Goal: Task Accomplishment & Management: Use online tool/utility

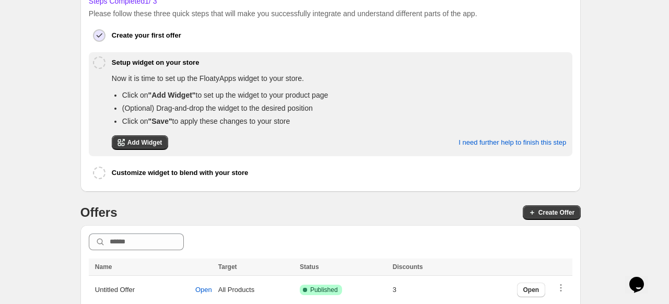
scroll to position [205, 0]
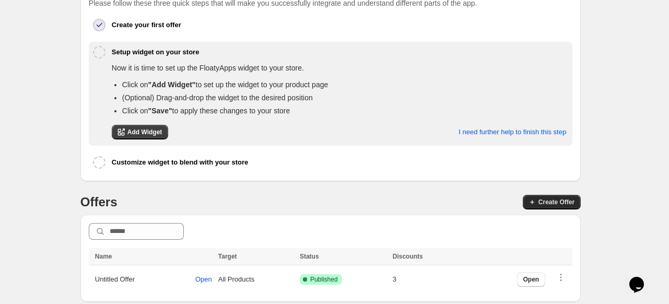
click at [547, 201] on span "Create Offer" at bounding box center [556, 202] width 36 height 8
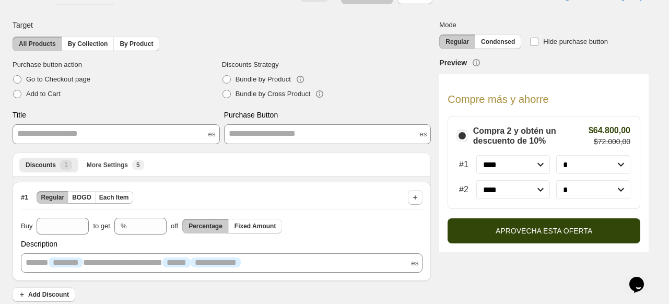
scroll to position [24, 0]
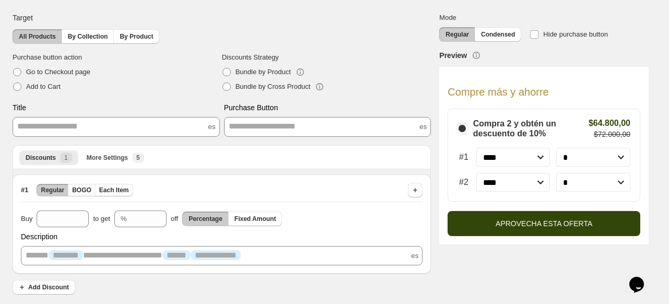
click at [85, 186] on span "BOGO" at bounding box center [81, 190] width 19 height 8
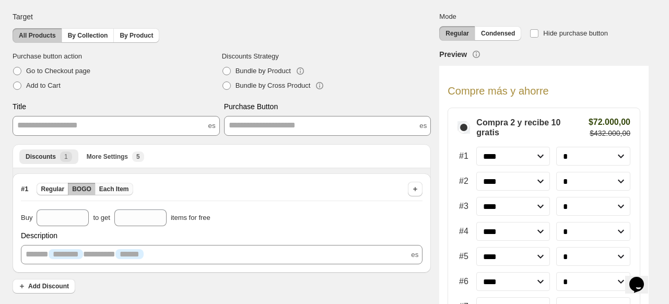
click at [115, 187] on span "Each Item" at bounding box center [114, 189] width 30 height 8
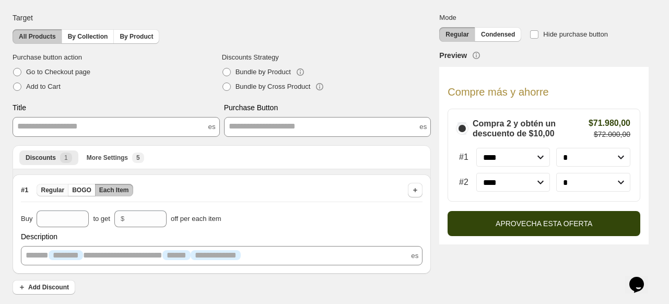
click at [56, 194] on button "Regular" at bounding box center [53, 190] width 32 height 13
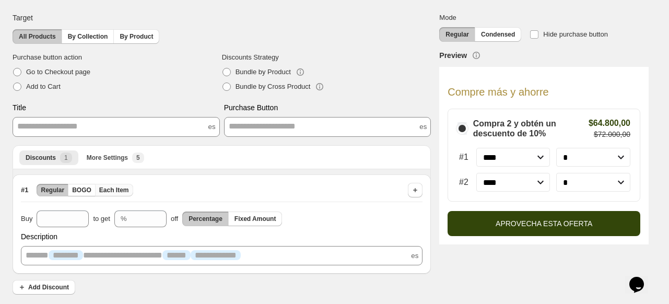
click at [119, 186] on span "Each Item" at bounding box center [114, 190] width 30 height 8
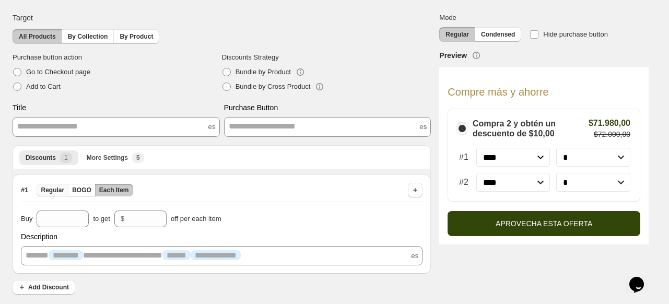
click at [56, 189] on span "Regular" at bounding box center [52, 190] width 23 height 8
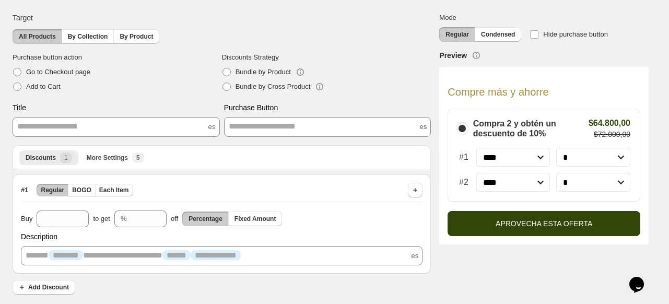
drag, startPoint x: 167, startPoint y: 128, endPoint x: 178, endPoint y: 136, distance: 13.2
drag, startPoint x: 178, startPoint y: 136, endPoint x: 136, endPoint y: 91, distance: 61.0
click at [136, 91] on label "Add to Cart" at bounding box center [117, 86] width 209 height 15
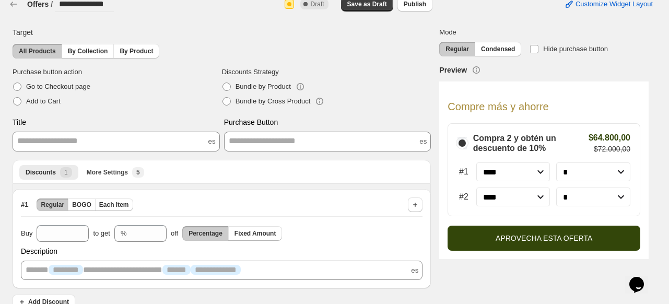
scroll to position [0, 0]
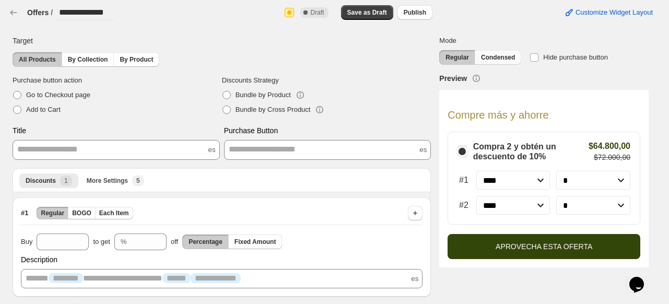
click at [501, 60] on span "Condensed" at bounding box center [498, 57] width 34 height 8
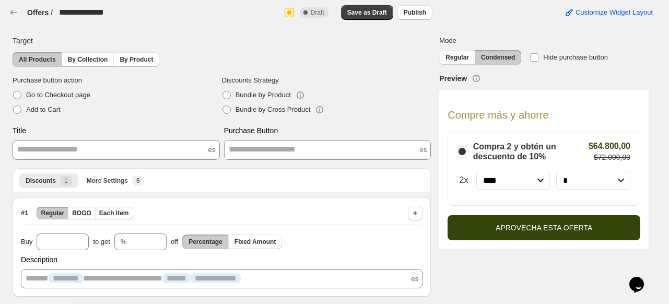
click at [467, 60] on span "Regular" at bounding box center [456, 57] width 23 height 8
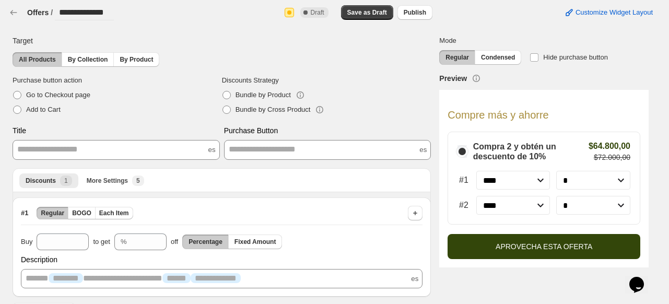
click at [136, 19] on div "**********" at bounding box center [220, 13] width 424 height 16
click at [15, 12] on icon "button" at bounding box center [13, 12] width 10 height 10
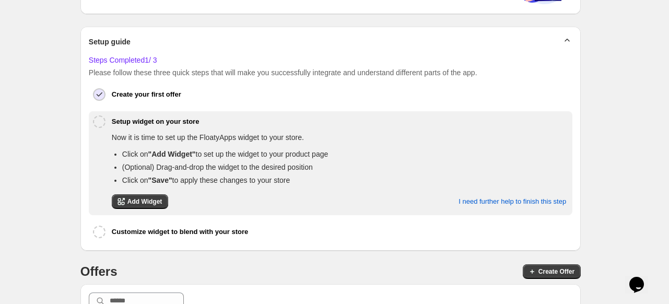
scroll to position [233, 0]
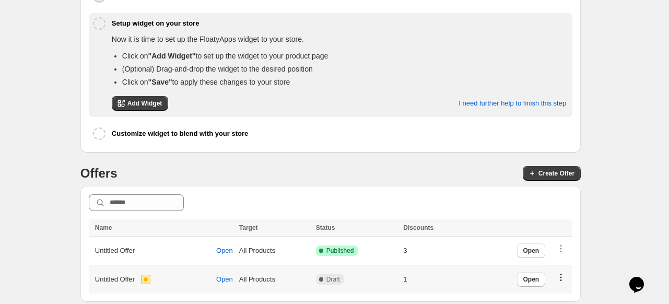
click at [562, 279] on icon "button" at bounding box center [561, 280] width 2 height 2
click at [562, 258] on div "Delete" at bounding box center [568, 259] width 39 height 10
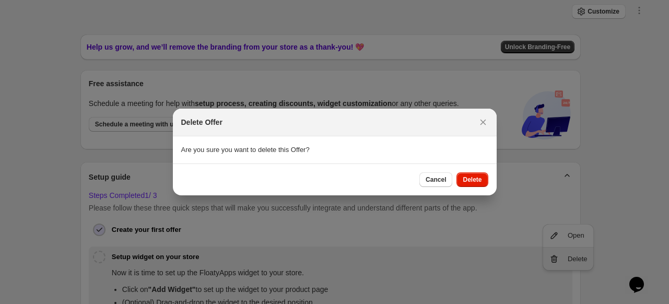
scroll to position [0, 0]
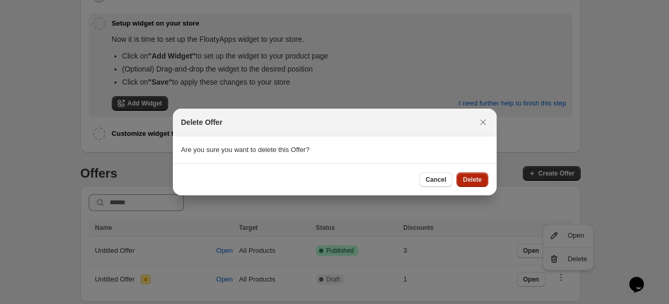
click at [472, 180] on span "Delete" at bounding box center [472, 179] width 19 height 8
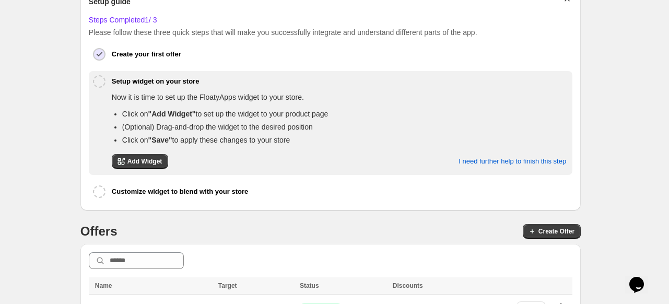
scroll to position [205, 0]
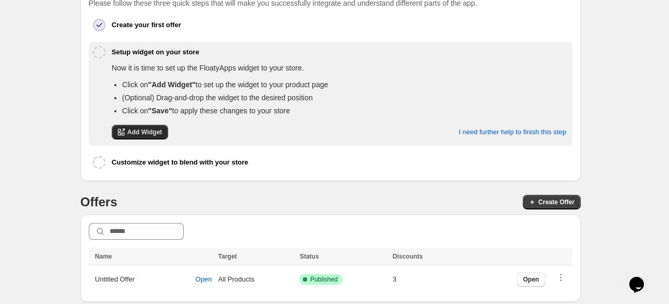
click at [144, 131] on span "Add Widget" at bounding box center [144, 132] width 35 height 8
